Goal: Information Seeking & Learning: Learn about a topic

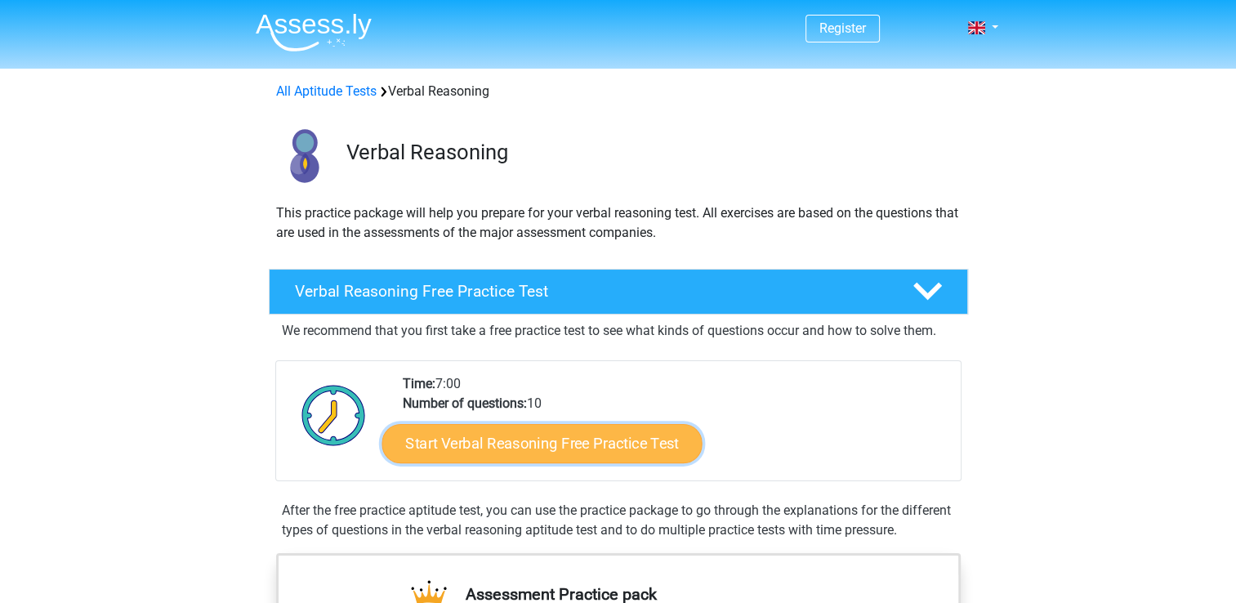
click at [571, 449] on link "Start Verbal Reasoning Free Practice Test" at bounding box center [542, 443] width 320 height 39
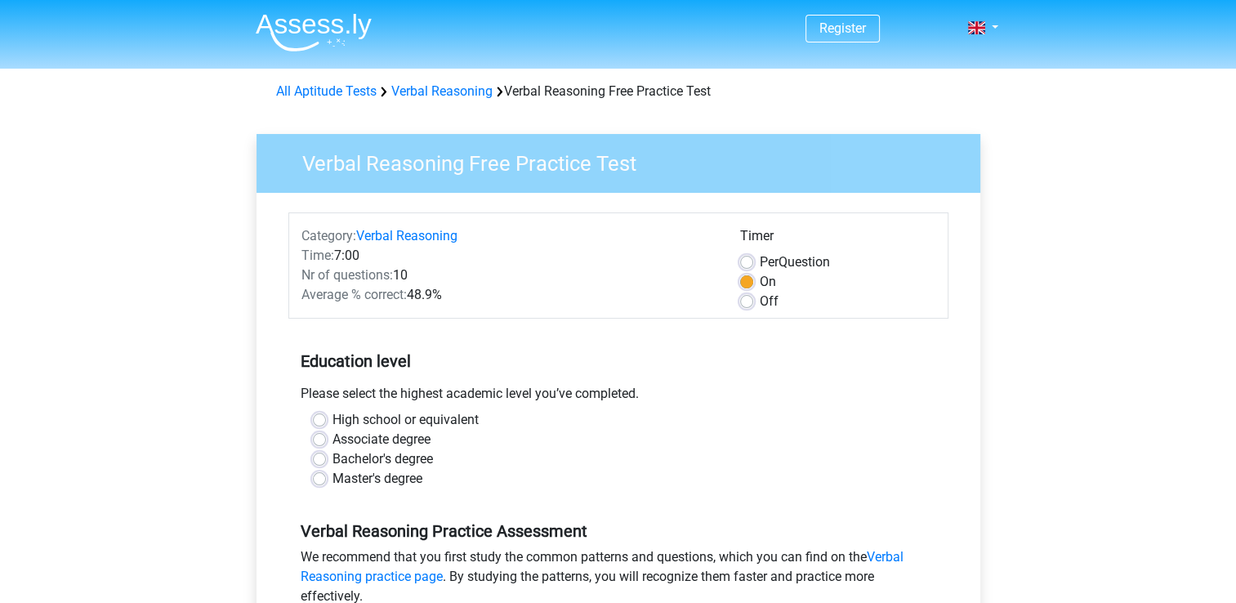
drag, startPoint x: 1222, startPoint y: 172, endPoint x: 1229, endPoint y: 185, distance: 13.9
drag, startPoint x: 1229, startPoint y: 185, endPoint x: 1251, endPoint y: 235, distance: 55.2
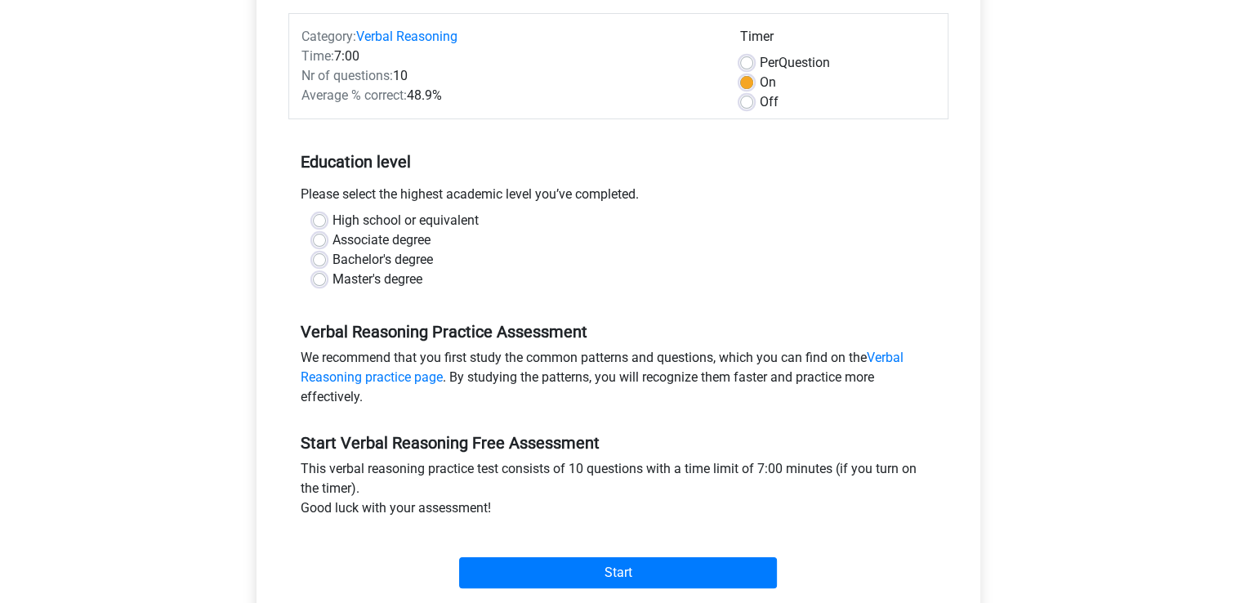
scroll to position [200, 0]
click at [743, 107] on div "Off" at bounding box center [837, 101] width 195 height 20
click at [760, 96] on label "Off" at bounding box center [769, 101] width 19 height 20
click at [750, 96] on input "Off" at bounding box center [746, 99] width 13 height 16
radio input "true"
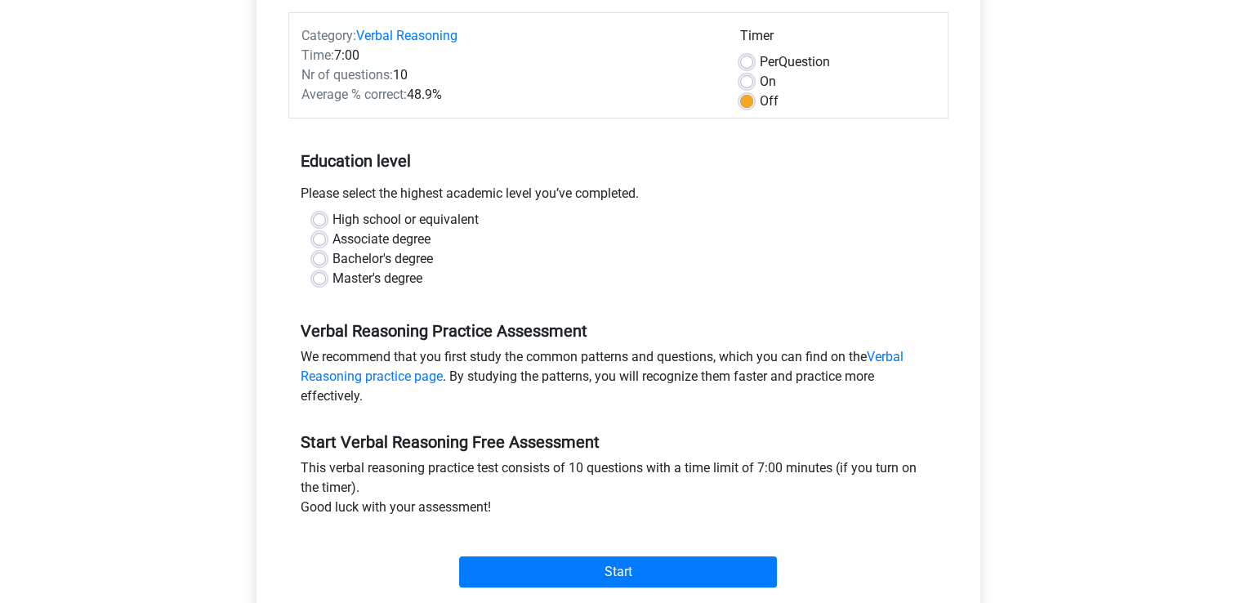
click at [333, 253] on label "Bachelor's degree" at bounding box center [383, 259] width 100 height 20
click at [317, 253] on input "Bachelor's degree" at bounding box center [319, 257] width 13 height 16
radio input "true"
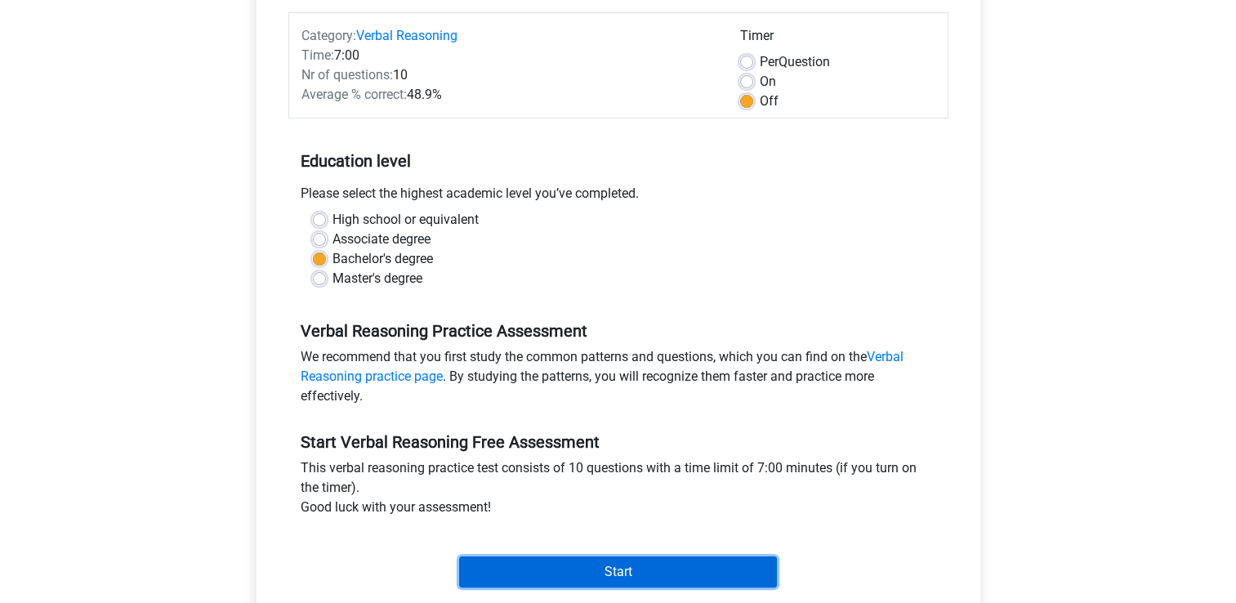
click at [588, 570] on input "Start" at bounding box center [618, 571] width 318 height 31
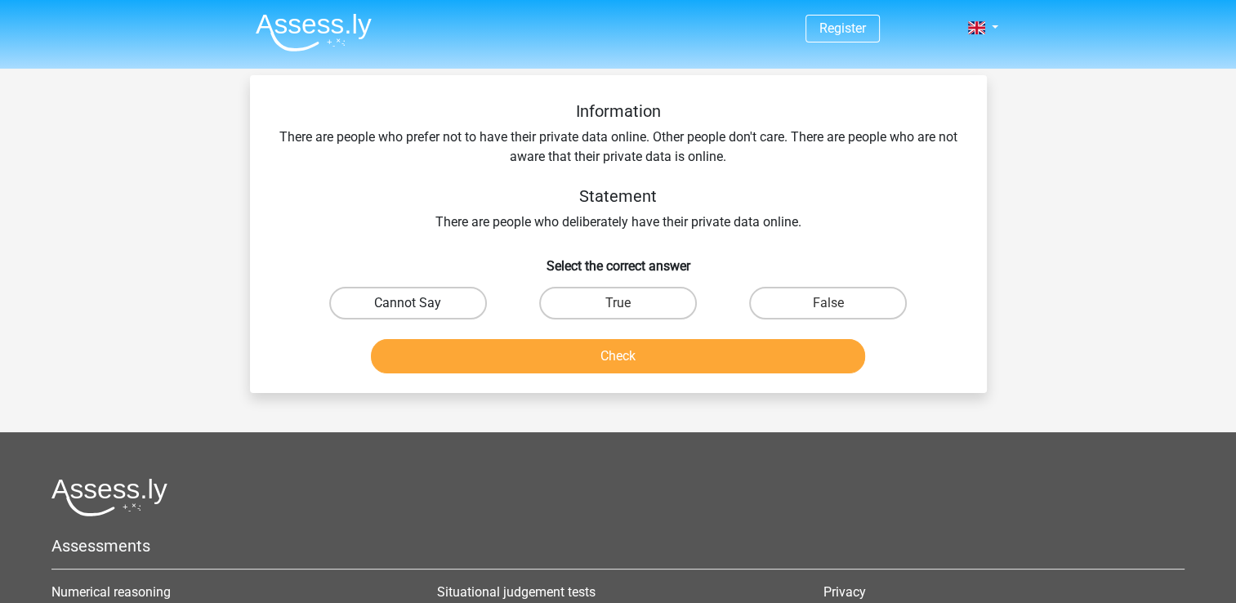
click at [436, 304] on label "Cannot Say" at bounding box center [408, 303] width 158 height 33
click at [418, 304] on input "Cannot Say" at bounding box center [413, 308] width 11 height 11
radio input "true"
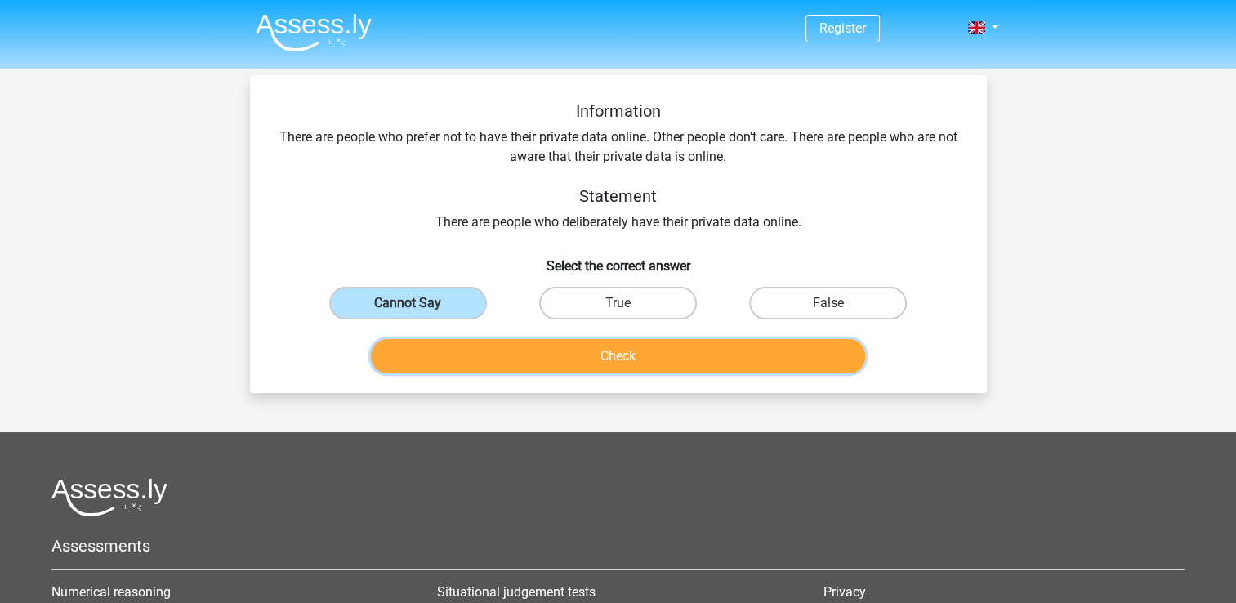
click at [507, 357] on button "Check" at bounding box center [618, 356] width 494 height 34
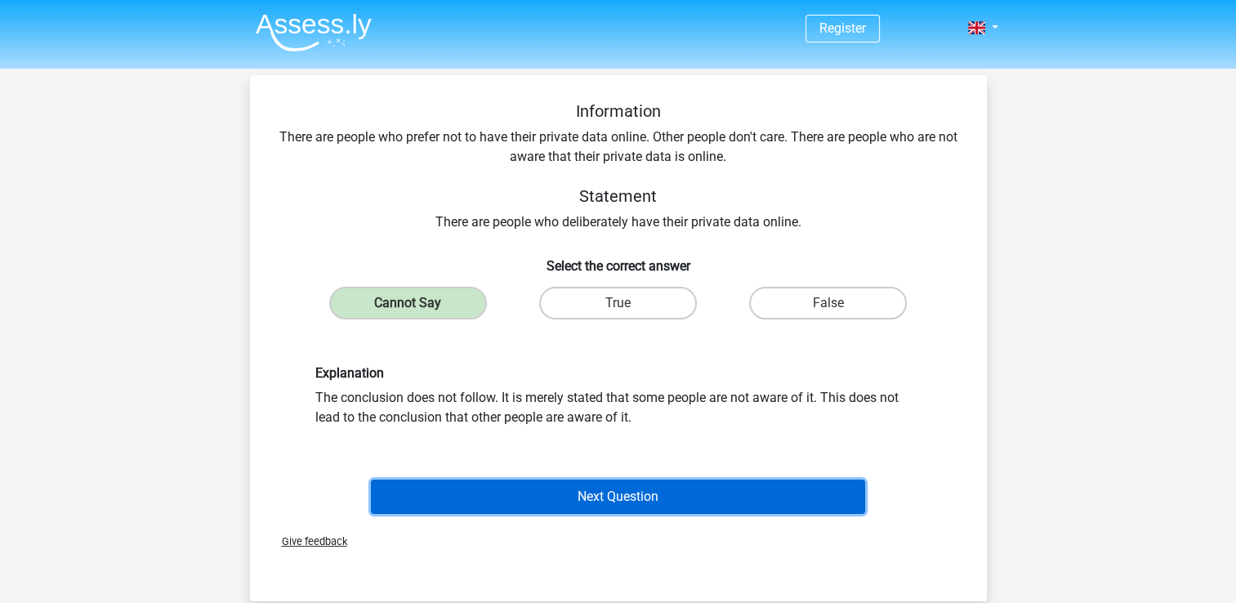
click at [574, 501] on button "Next Question" at bounding box center [618, 497] width 494 height 34
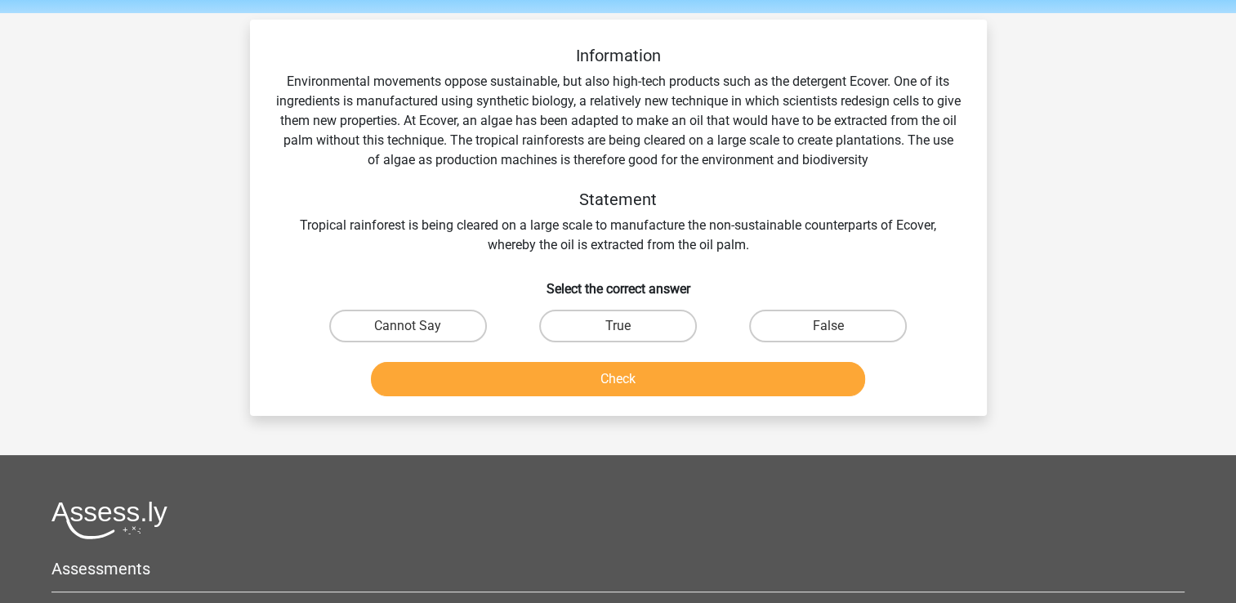
scroll to position [75, 0]
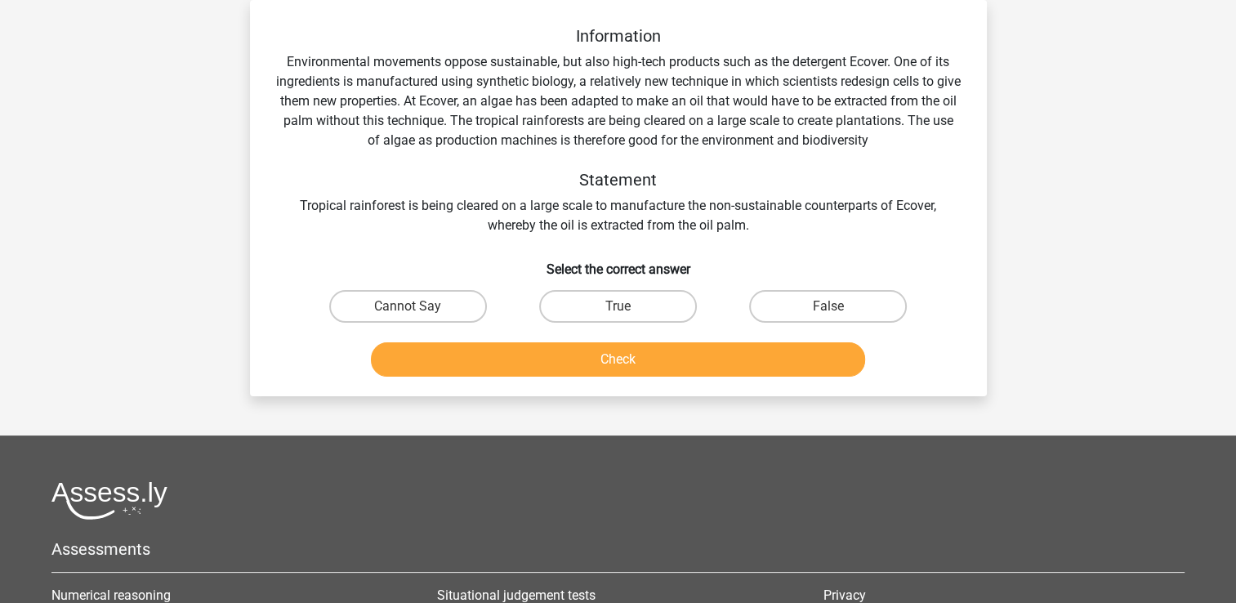
click at [623, 310] on input "True" at bounding box center [623, 311] width 11 height 11
radio input "true"
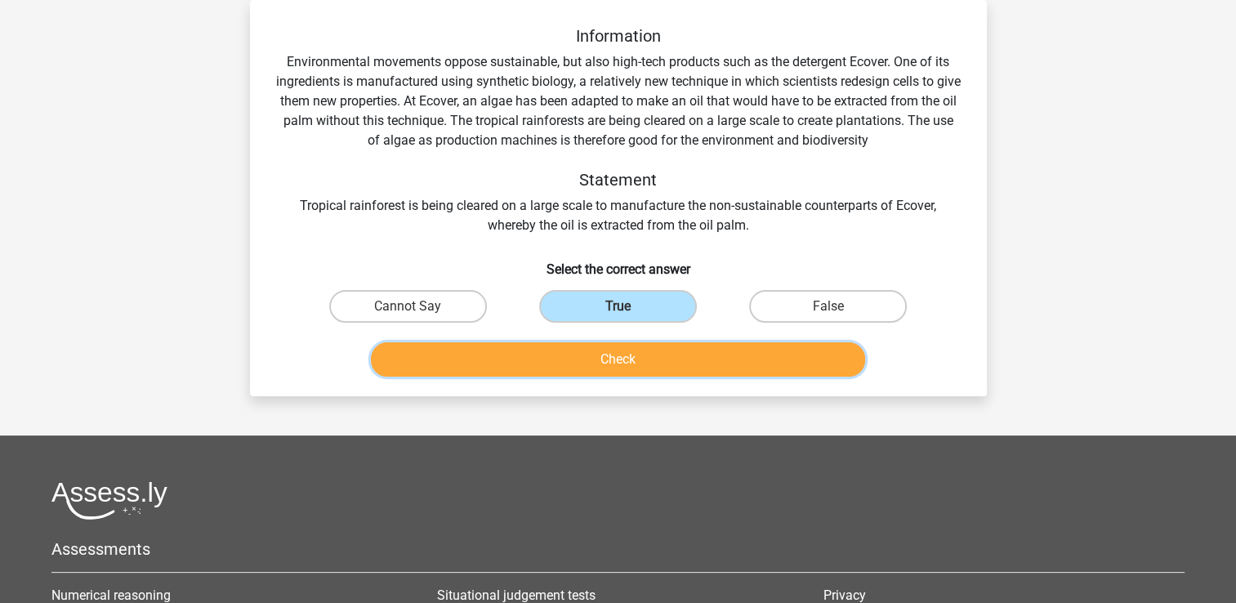
click at [623, 361] on button "Check" at bounding box center [618, 359] width 494 height 34
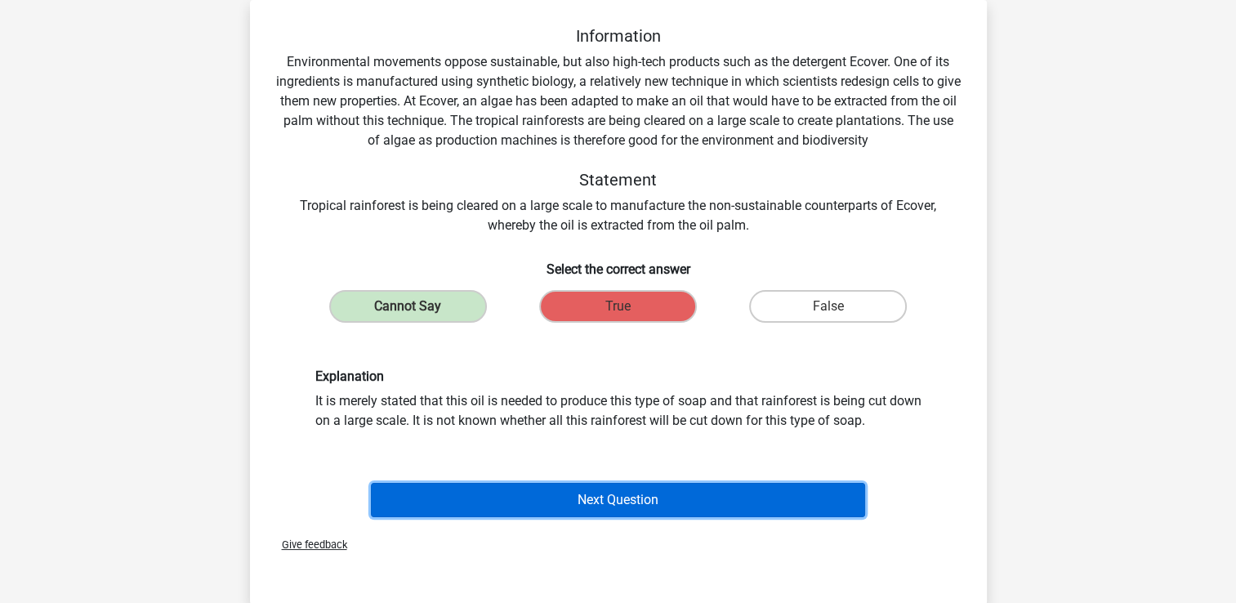
click at [569, 505] on button "Next Question" at bounding box center [618, 500] width 494 height 34
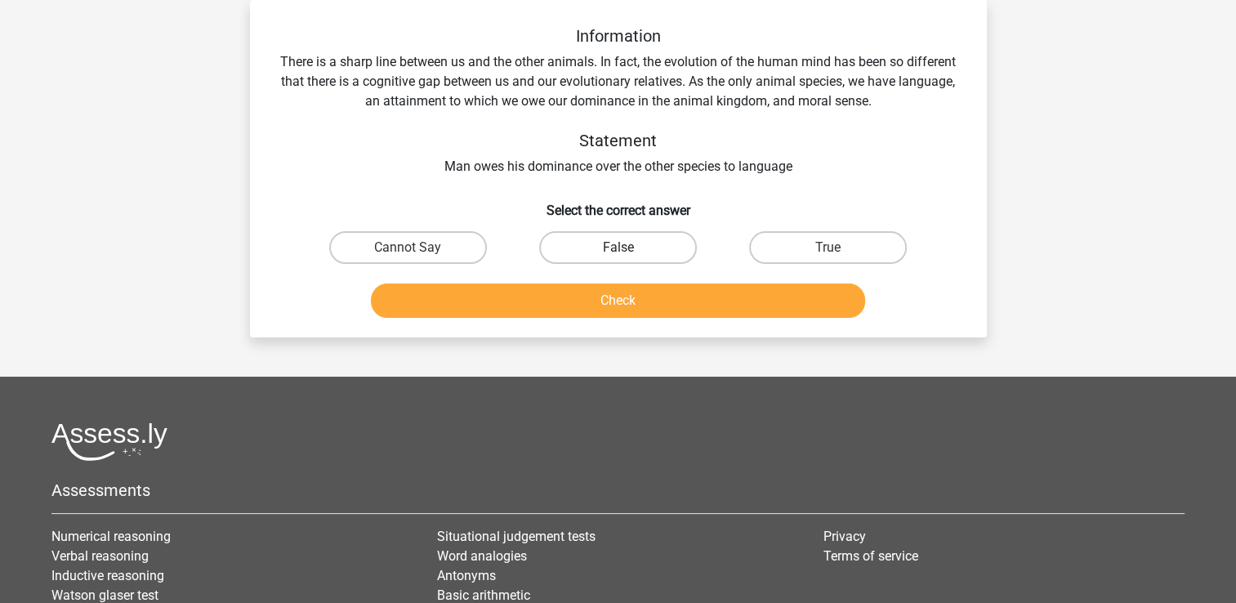
click at [624, 234] on label "False" at bounding box center [618, 247] width 158 height 33
click at [624, 248] on input "False" at bounding box center [623, 253] width 11 height 11
radio input "true"
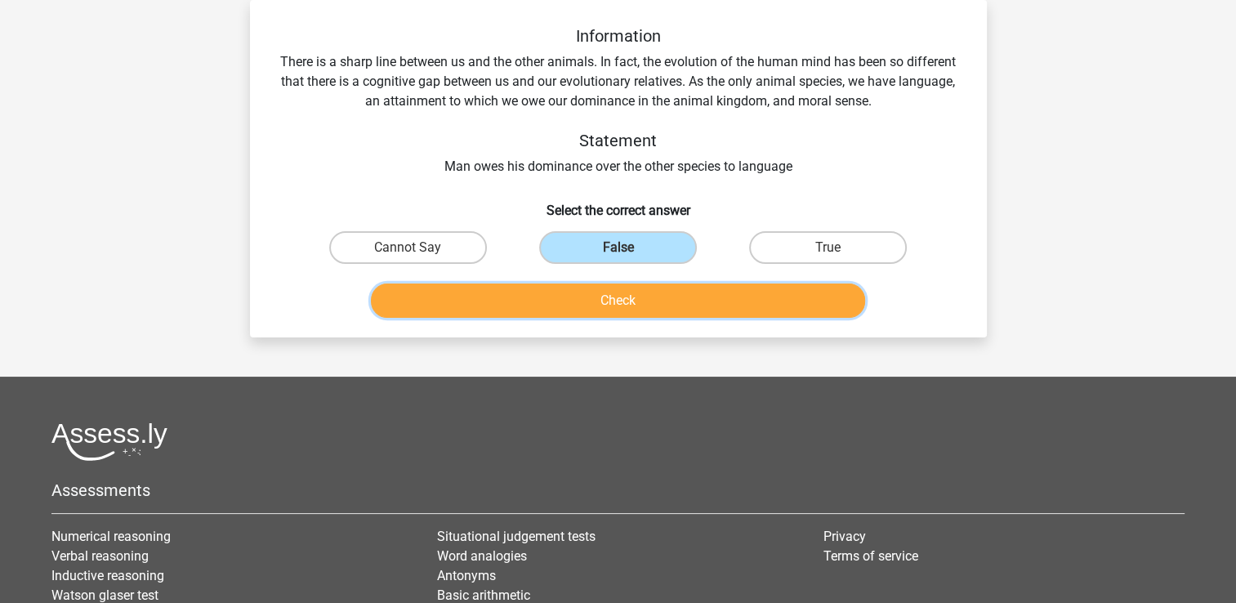
click at [612, 308] on button "Check" at bounding box center [618, 300] width 494 height 34
